Goal: Task Accomplishment & Management: Manage account settings

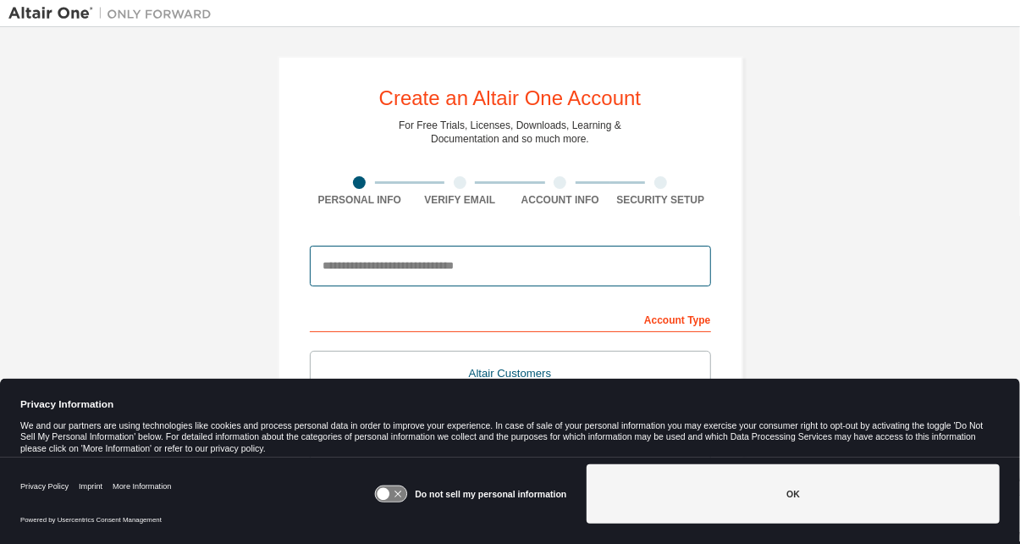
click at [335, 268] on input "email" at bounding box center [510, 266] width 401 height 41
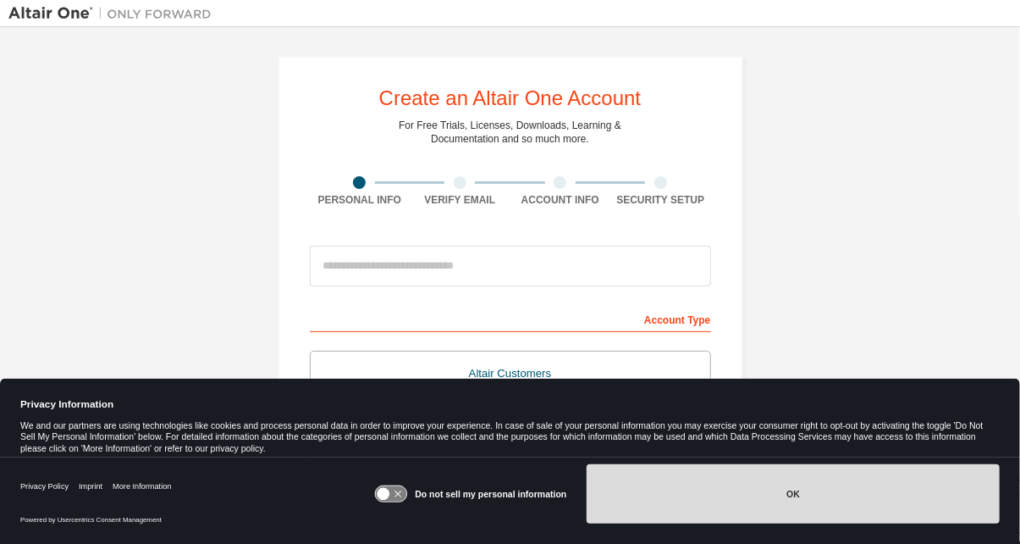
click at [613, 500] on button "OK" at bounding box center [793, 493] width 413 height 59
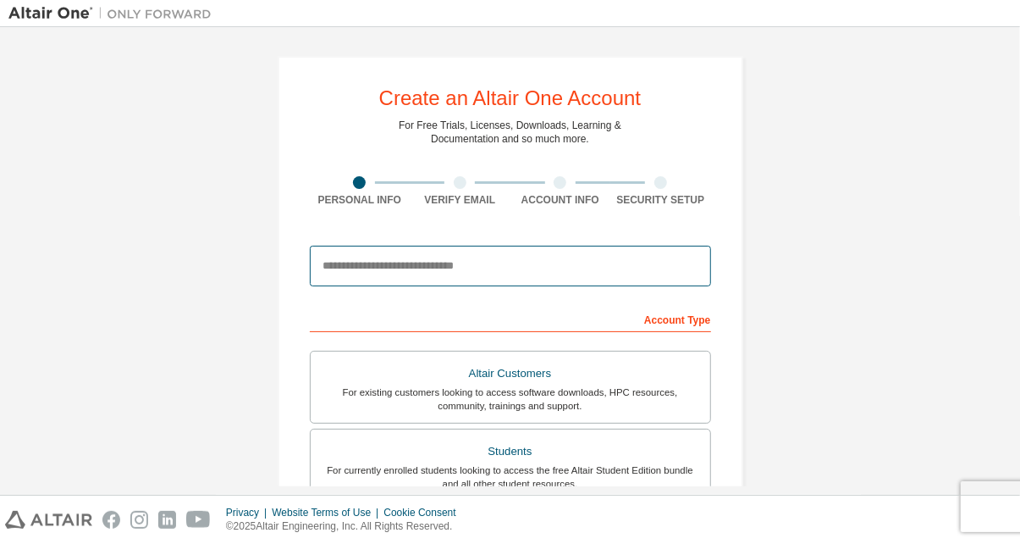
click at [447, 262] on input "email" at bounding box center [510, 266] width 401 height 41
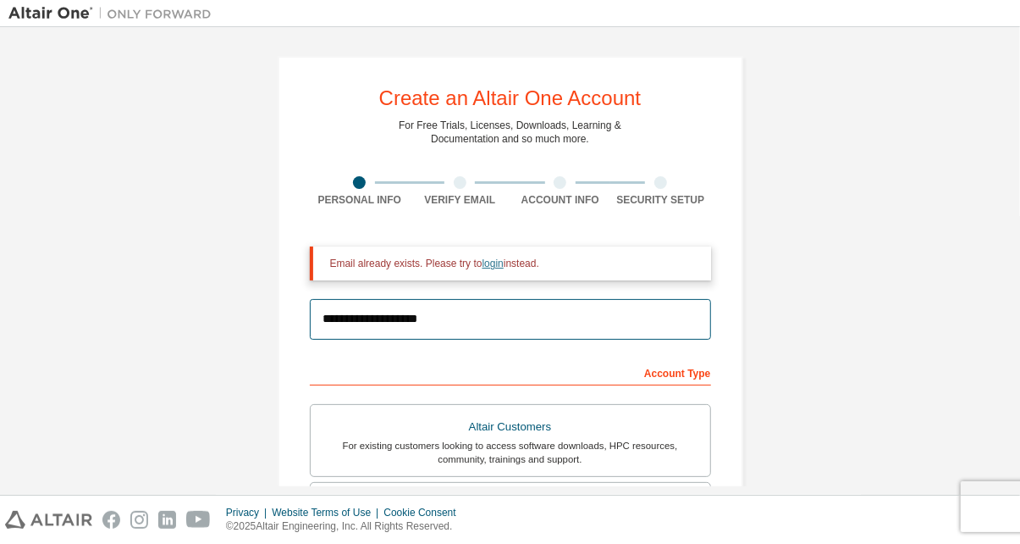
type input "**********"
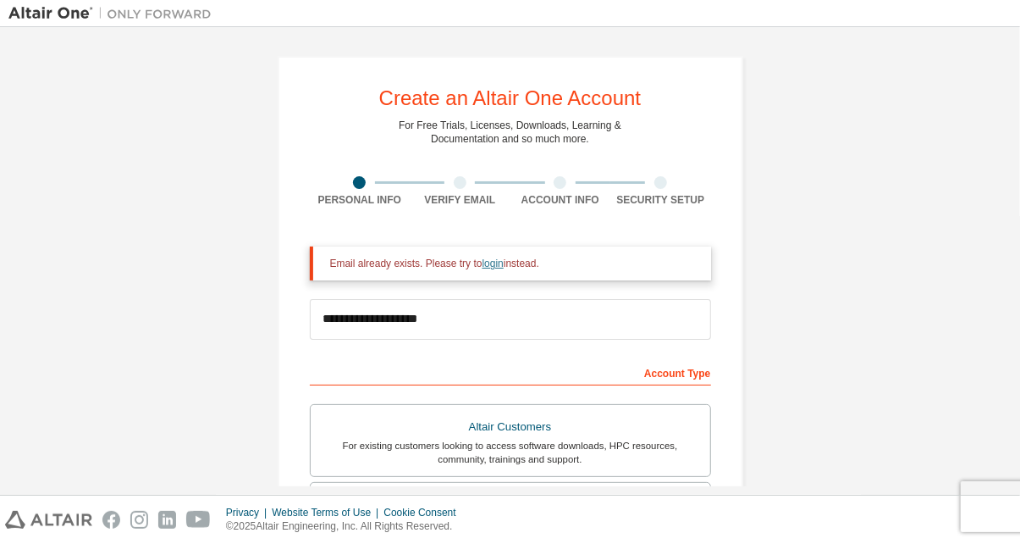
click at [483, 266] on link "login" at bounding box center [493, 263] width 21 height 12
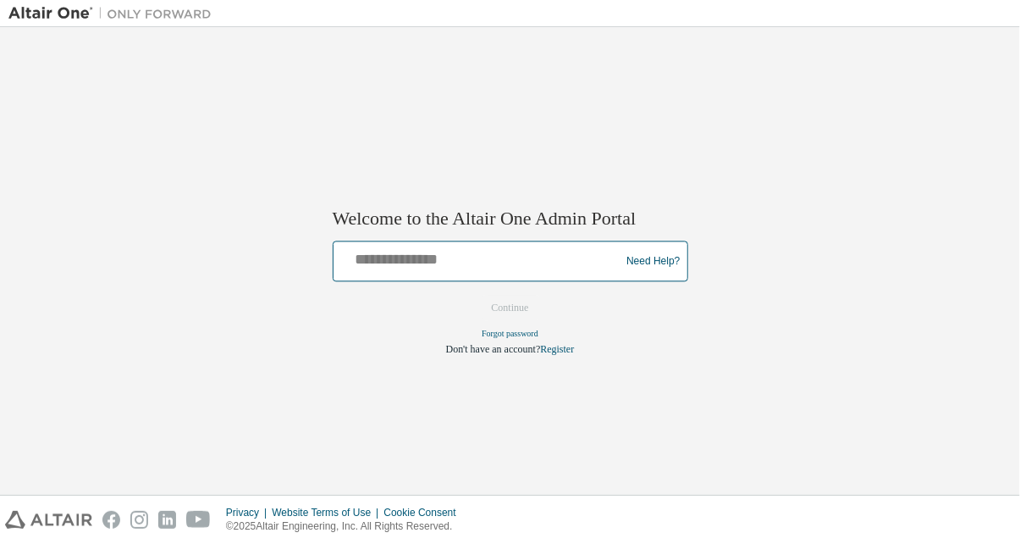
click at [432, 249] on input "text" at bounding box center [479, 258] width 279 height 25
type input "**********"
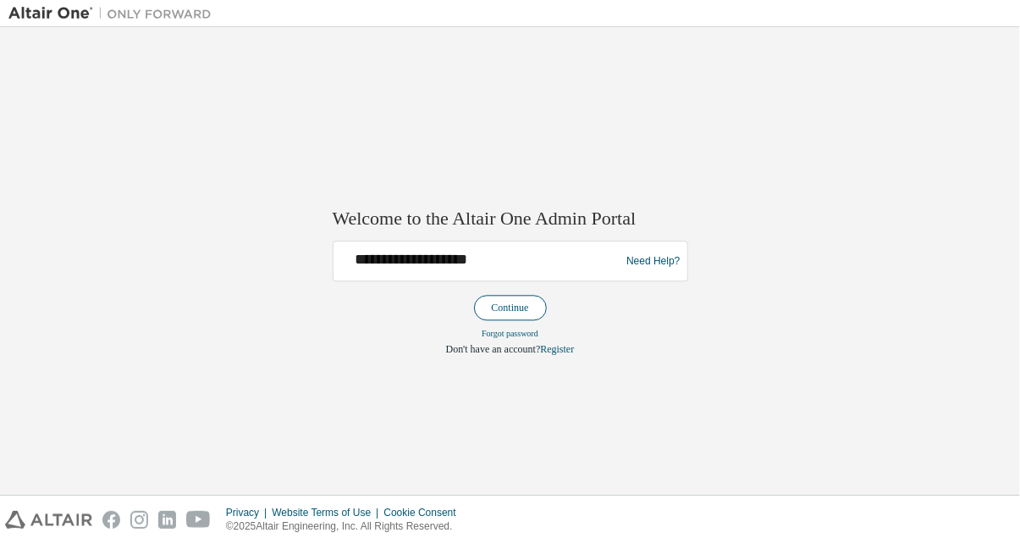
click at [514, 305] on button "Continue" at bounding box center [510, 308] width 73 height 25
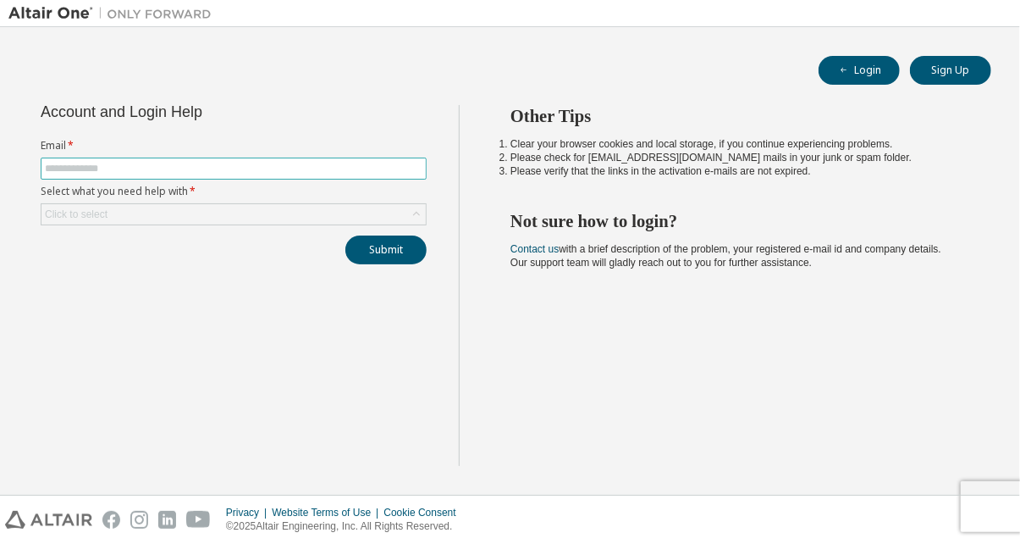
click at [124, 170] on input "text" at bounding box center [234, 169] width 378 height 14
type input "**********"
click at [103, 207] on div "Click to select" at bounding box center [76, 214] width 63 height 14
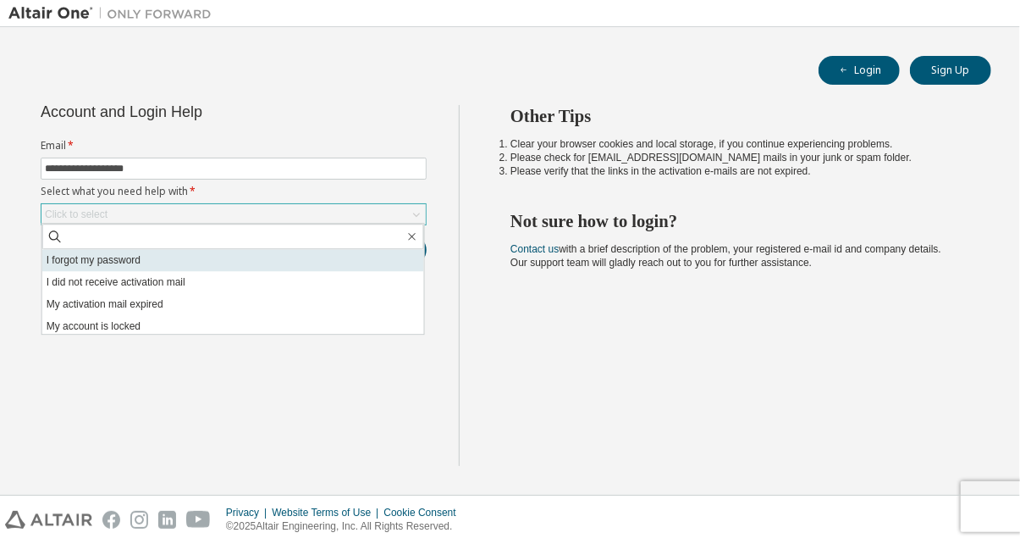
click at [91, 257] on li "I forgot my password" at bounding box center [233, 260] width 382 height 22
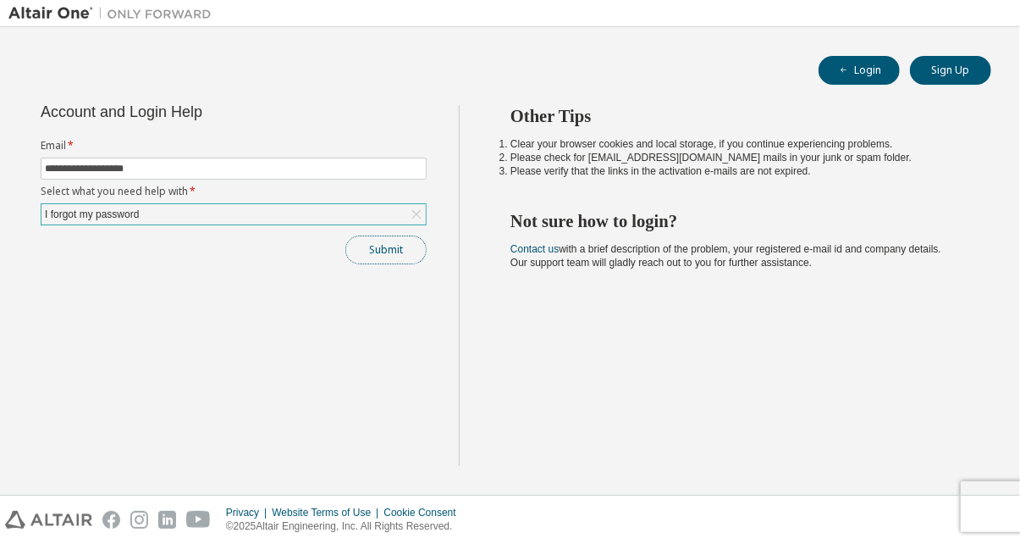
click at [360, 247] on button "Submit" at bounding box center [385, 249] width 81 height 29
click at [395, 248] on button "Submit" at bounding box center [385, 249] width 81 height 29
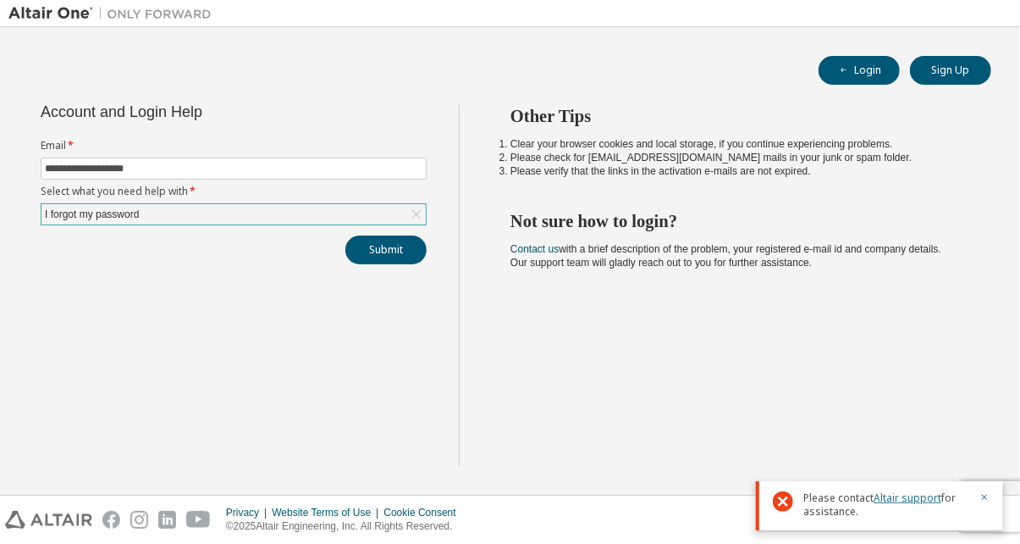
click at [887, 496] on link "Altair support" at bounding box center [908, 497] width 68 height 14
click at [872, 68] on button "Login" at bounding box center [859, 70] width 81 height 29
